Goal: Check status: Verify the current state of an ongoing process or item

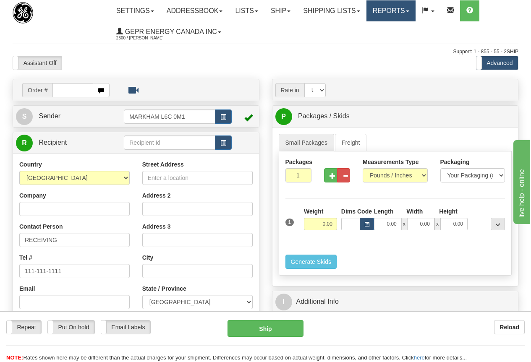
click at [401, 10] on link "Reports" at bounding box center [390, 10] width 49 height 21
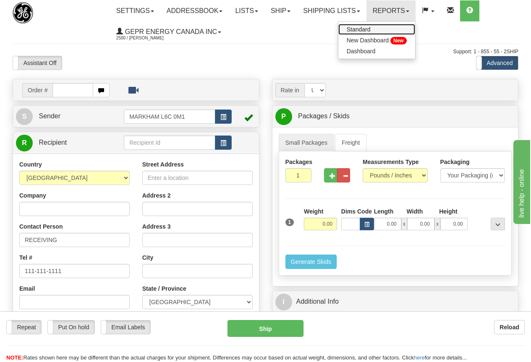
click at [371, 28] on span "Standard" at bounding box center [359, 29] width 24 height 7
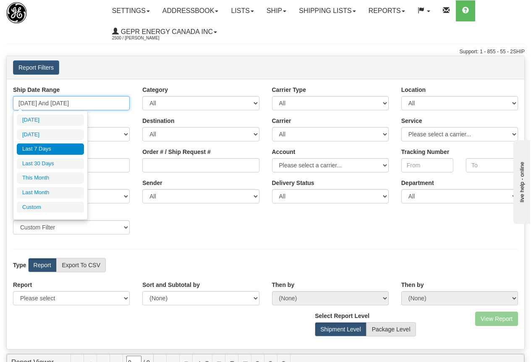
click at [77, 103] on input "09/13/2025 And 09/19/2025" at bounding box center [71, 103] width 117 height 14
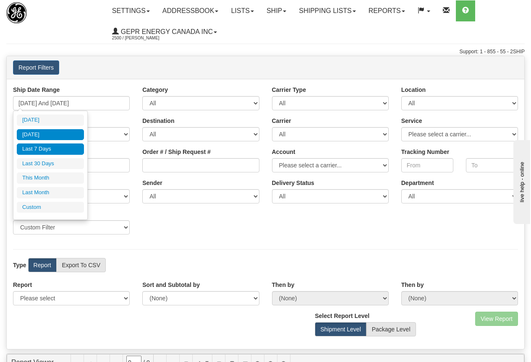
click at [48, 134] on li "Yesterday" at bounding box center [50, 134] width 67 height 11
type input "09/18/2025 And 09/18/2025"
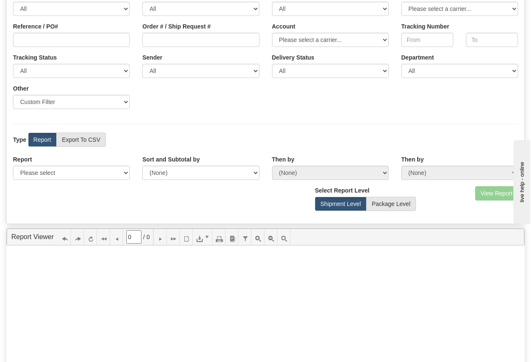
scroll to position [126, 0]
click at [89, 142] on label "Export To CSV" at bounding box center [81, 139] width 50 height 14
radio input "true"
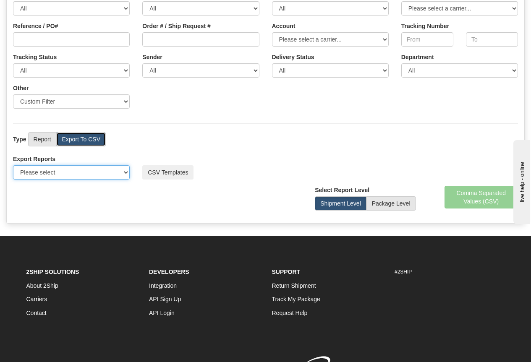
click at [63, 174] on select "Please select US Imports Section 321 US Imports Section 321 V2 US Imports Secti…" at bounding box center [71, 172] width 117 height 14
select select "211"
click at [13, 165] on select "Please select US Imports Section 321 US Imports Section 321 V2 US Imports Secti…" at bounding box center [71, 172] width 117 height 14
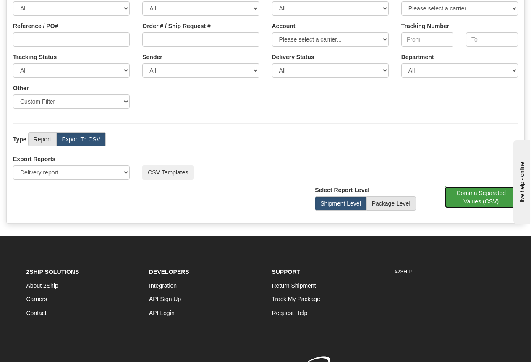
click at [484, 196] on button "Comma Separated Values (CSV)" at bounding box center [482, 197] width 74 height 23
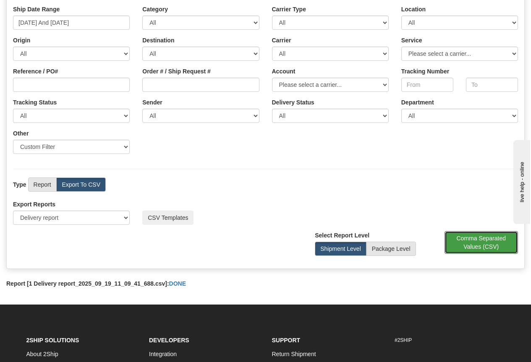
scroll to position [0, 0]
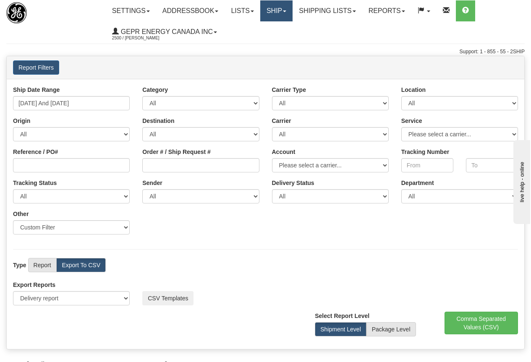
click at [281, 8] on link "Ship" at bounding box center [276, 10] width 32 height 21
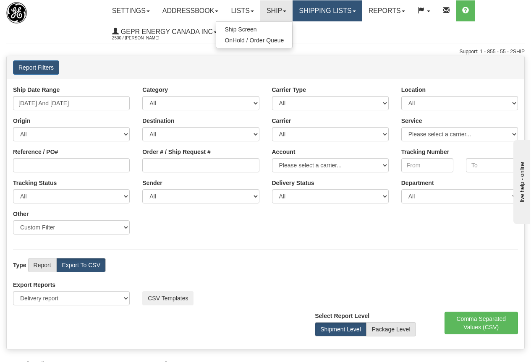
click at [315, 8] on link "Shipping lists" at bounding box center [327, 10] width 69 height 21
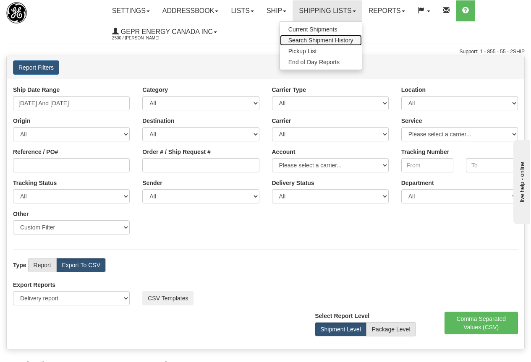
click at [313, 40] on span "Search Shipment History" at bounding box center [320, 40] width 65 height 7
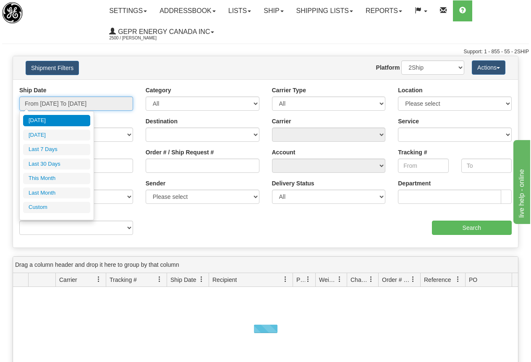
click at [74, 104] on input "From 09/18/2025 To 09/19/2025" at bounding box center [76, 104] width 114 height 14
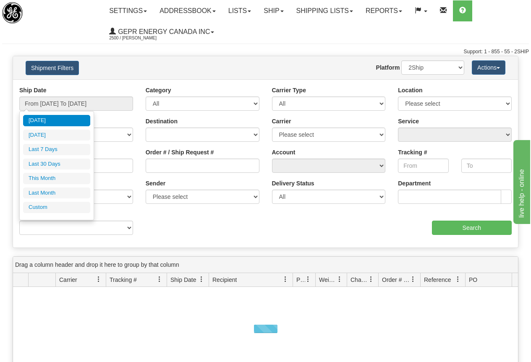
click at [42, 132] on li "Yesterday" at bounding box center [56, 135] width 67 height 11
type input "From 09/18/2025 To 09/18/2025"
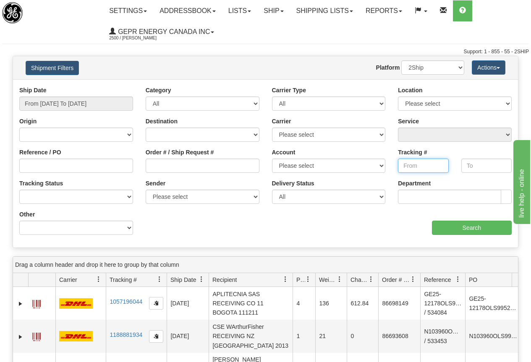
click at [407, 166] on input "Tracking #" at bounding box center [423, 166] width 50 height 14
paste input "3.93346E+11"
type input "3"
click at [411, 164] on input "Tracking #" at bounding box center [423, 166] width 50 height 14
paste input "393345641900"
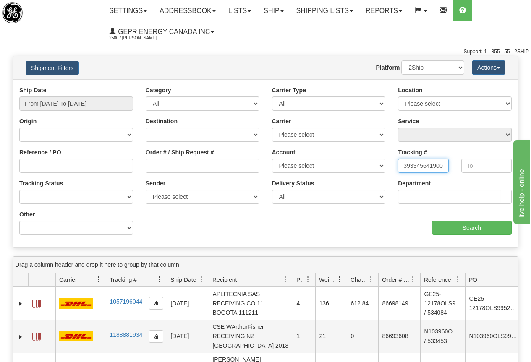
type input "393345641900"
click at [467, 228] on input "Search" at bounding box center [472, 228] width 80 height 14
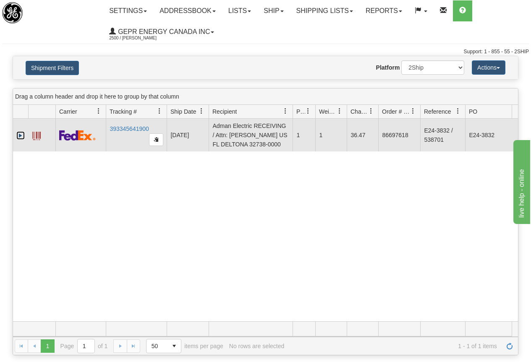
click at [19, 135] on link "Expand" at bounding box center [20, 135] width 8 height 8
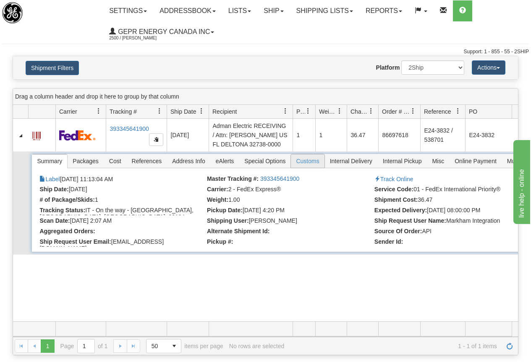
click at [308, 161] on span "Customs" at bounding box center [307, 160] width 33 height 13
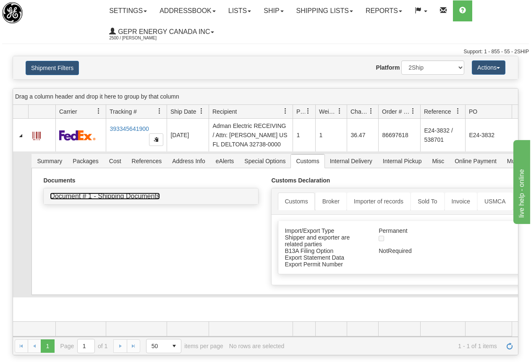
click at [138, 195] on link "Document # 1 - Shipping Documents" at bounding box center [105, 196] width 110 height 7
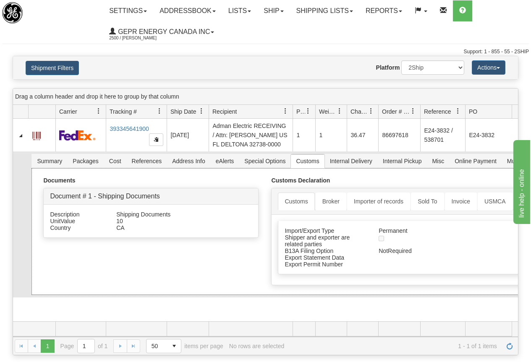
click at [188, 253] on div "Documents Document # 1 - Shipping Documents Description Shipping Documents Unit…" at bounding box center [295, 231] width 528 height 127
